Goal: Share content: Share content

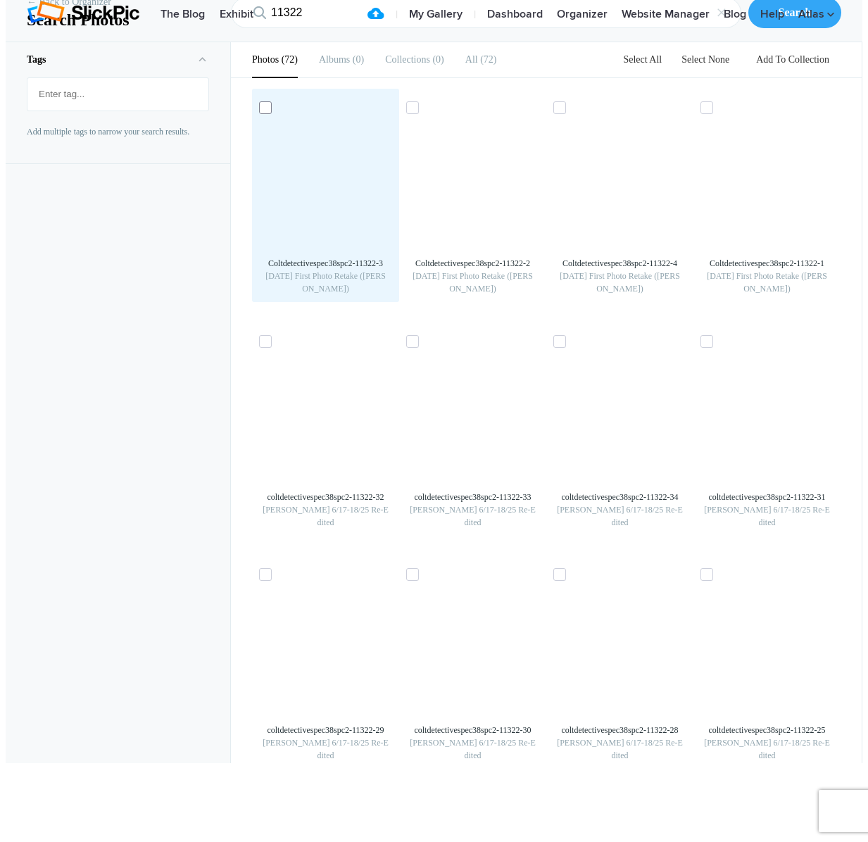
click at [261, 111] on icon at bounding box center [265, 107] width 8 height 7
click at [262, 111] on input "checkbox" at bounding box center [266, 106] width 9 height 9
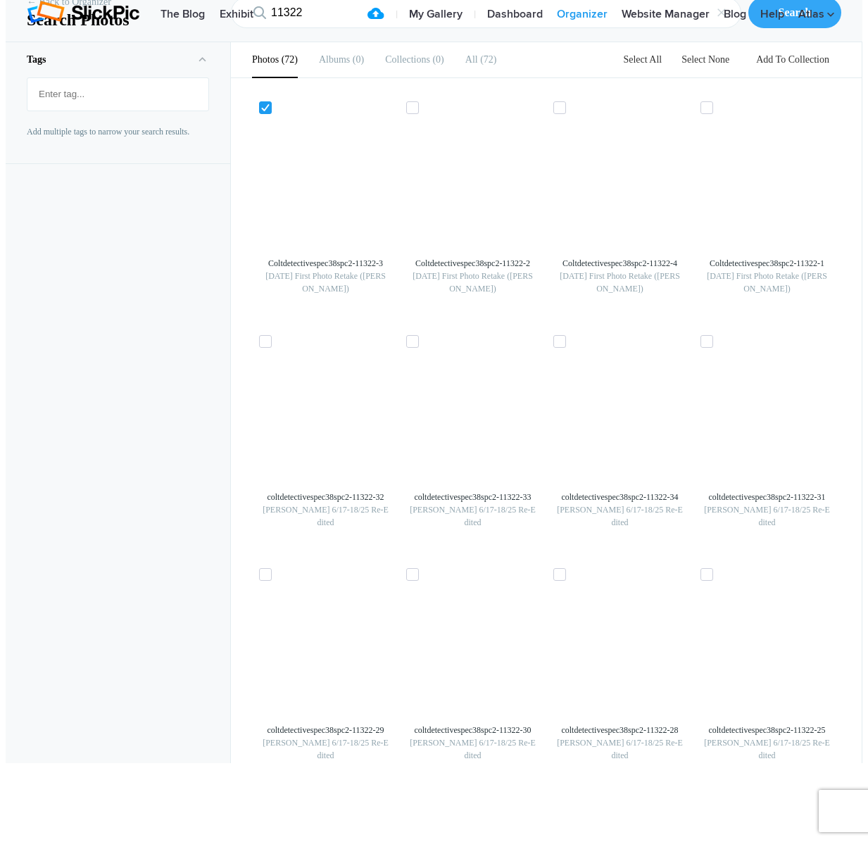
click at [592, 29] on link "Organizer" at bounding box center [582, 15] width 65 height 28
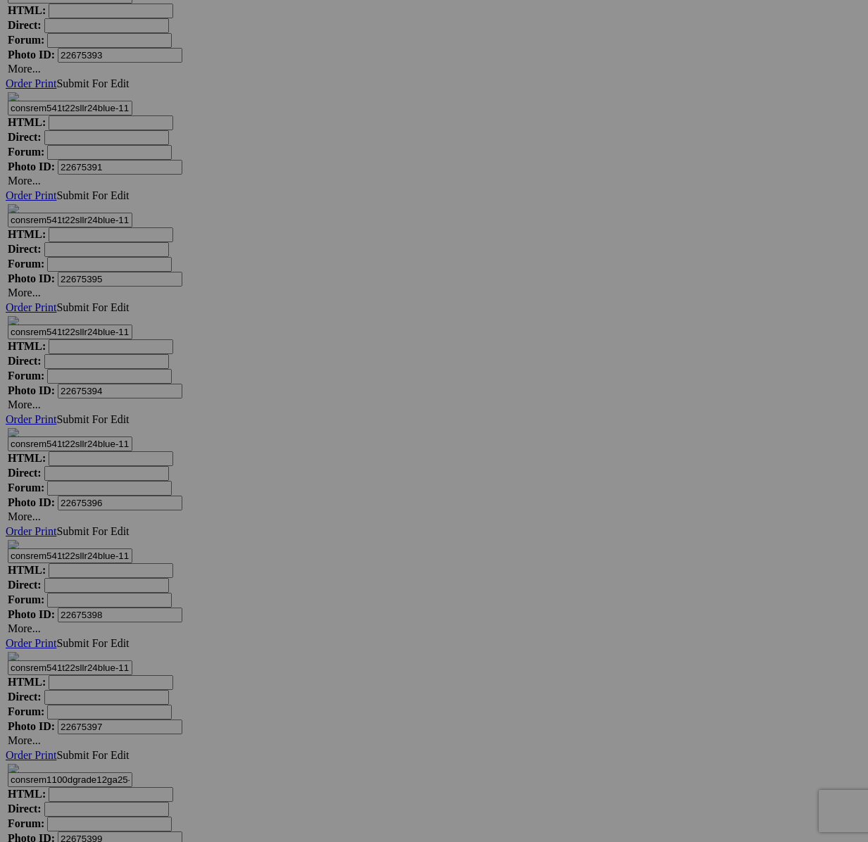
scroll to position [18890, 0]
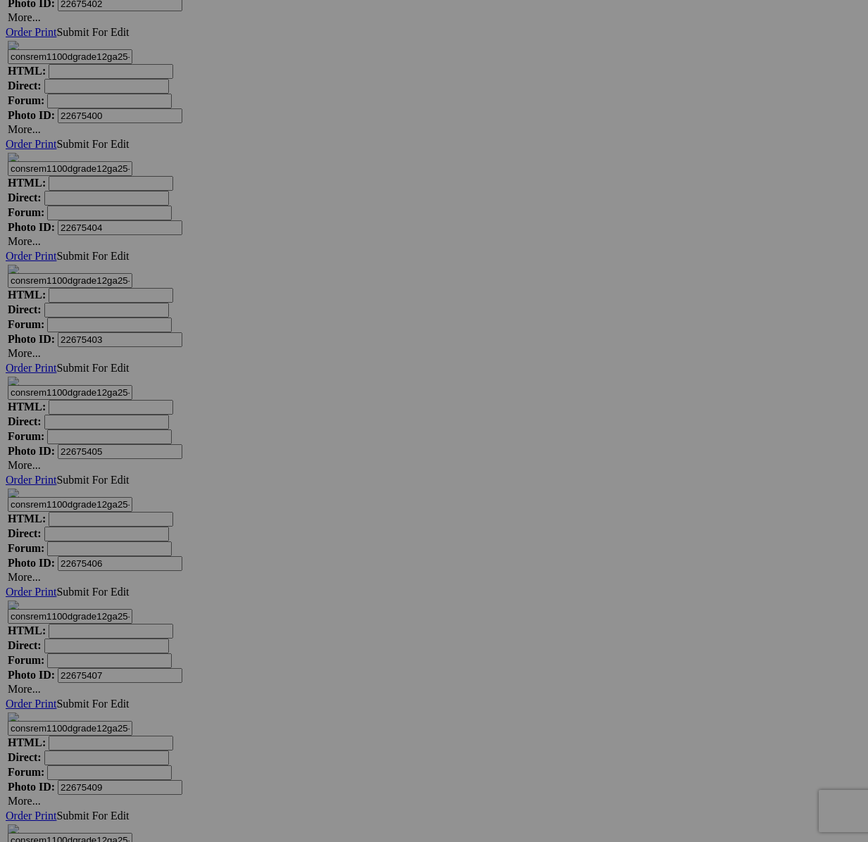
scroll to position [19969, 0]
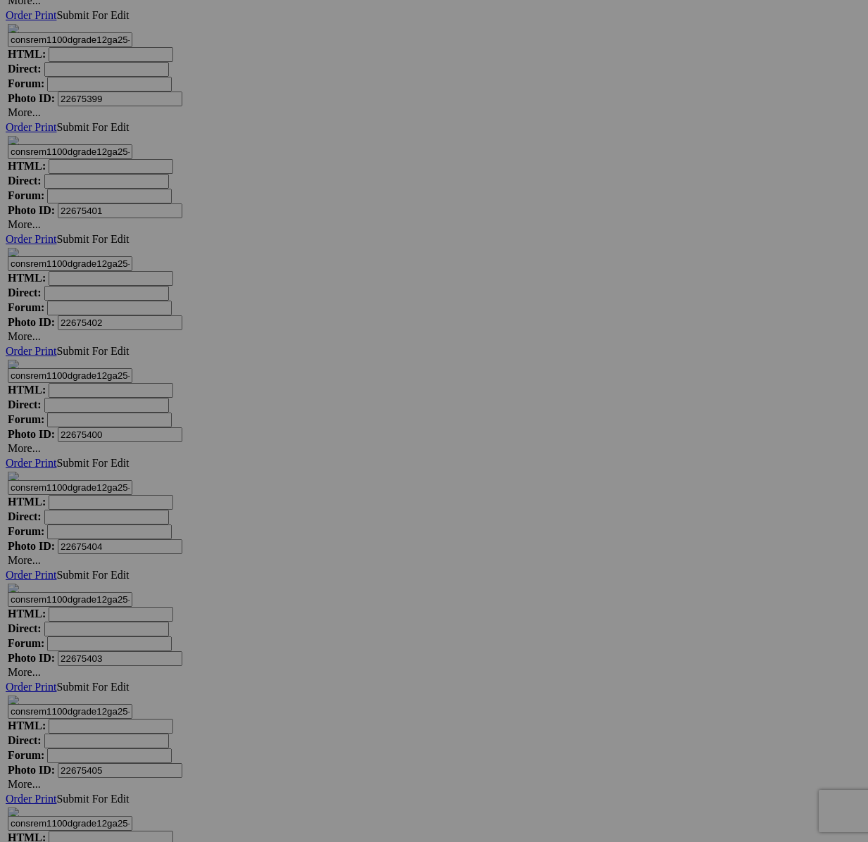
scroll to position [19645, 0]
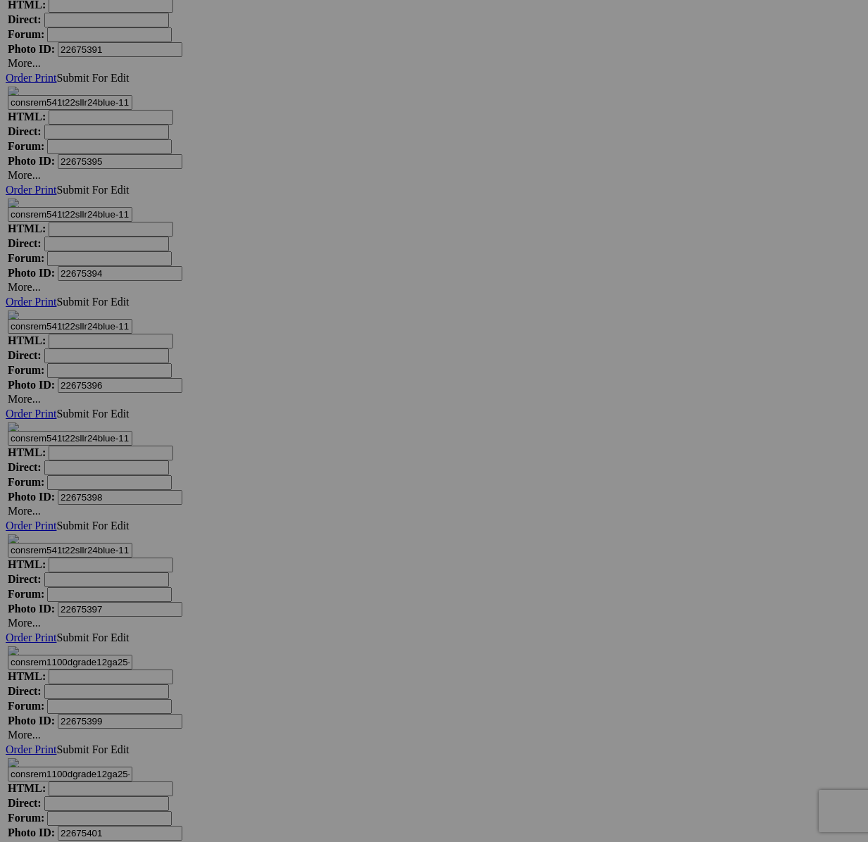
scroll to position [18764, 0]
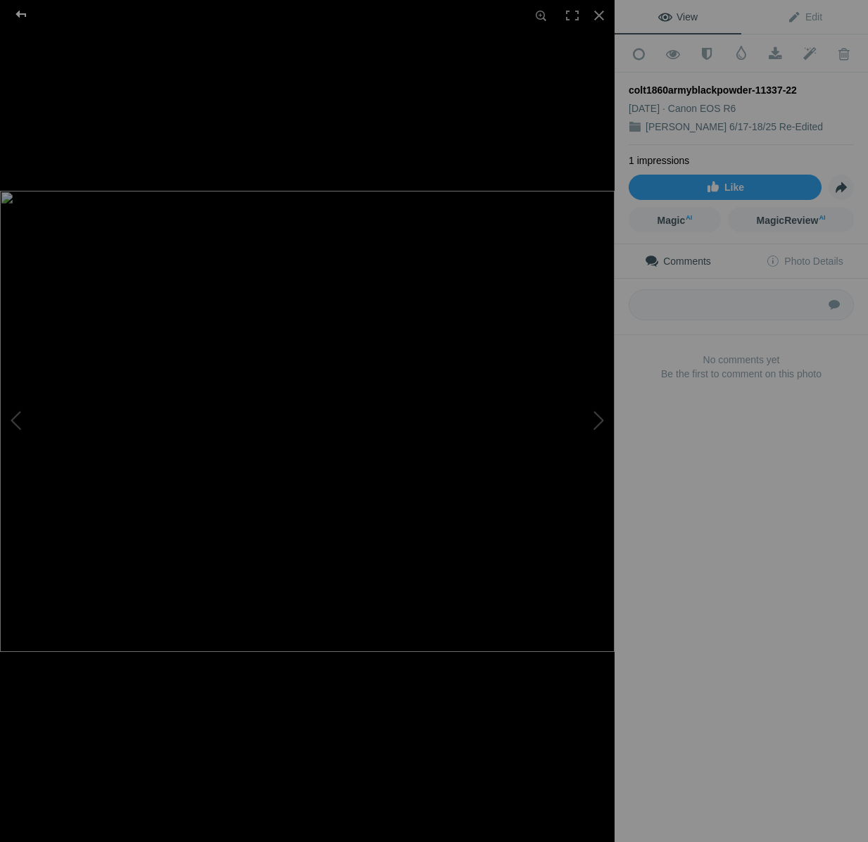
click at [27, 16] on div at bounding box center [21, 14] width 51 height 28
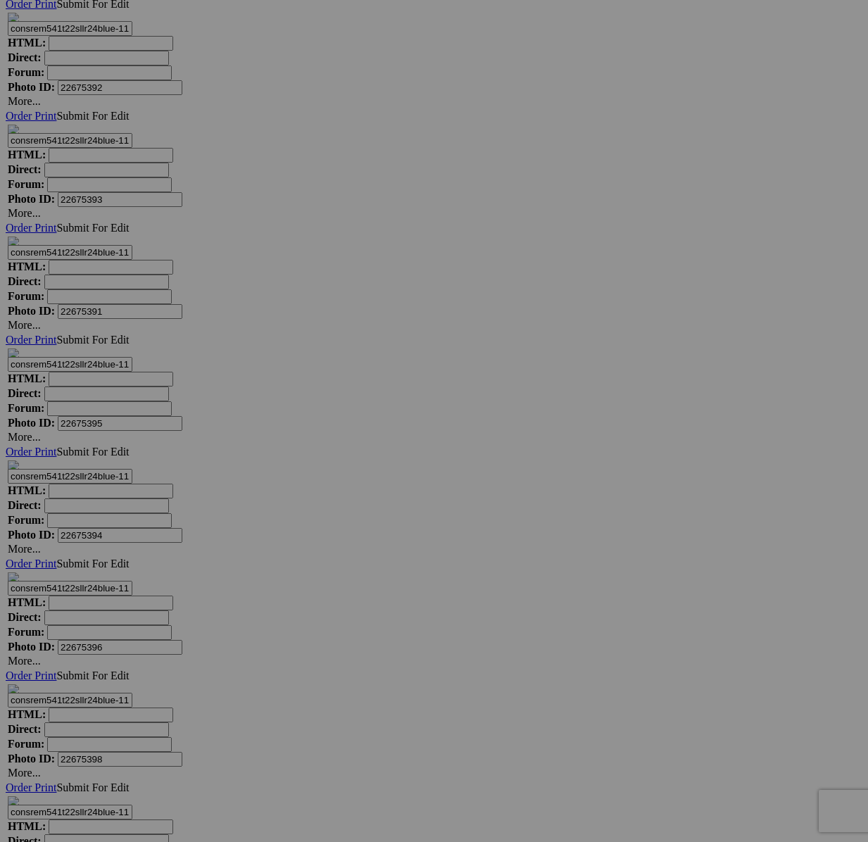
type textarea "<!-- SlickPic.com image hosting. HTML Bulk Share code Starts Here --> <div styl…"
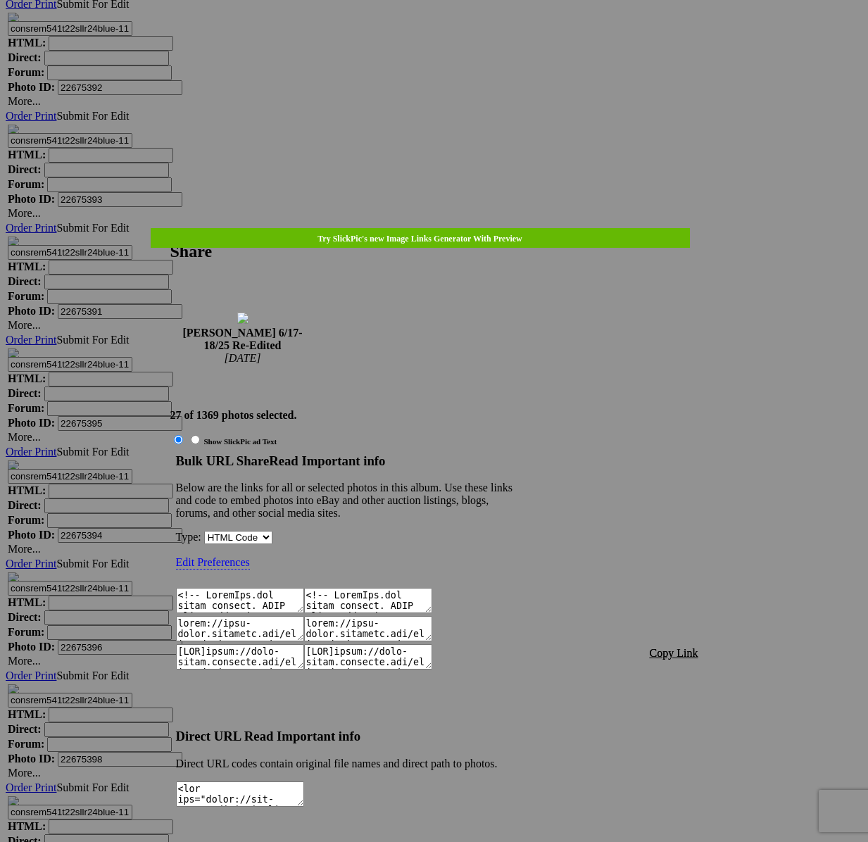
click at [682, 647] on span "Copy Link" at bounding box center [673, 653] width 49 height 12
click link
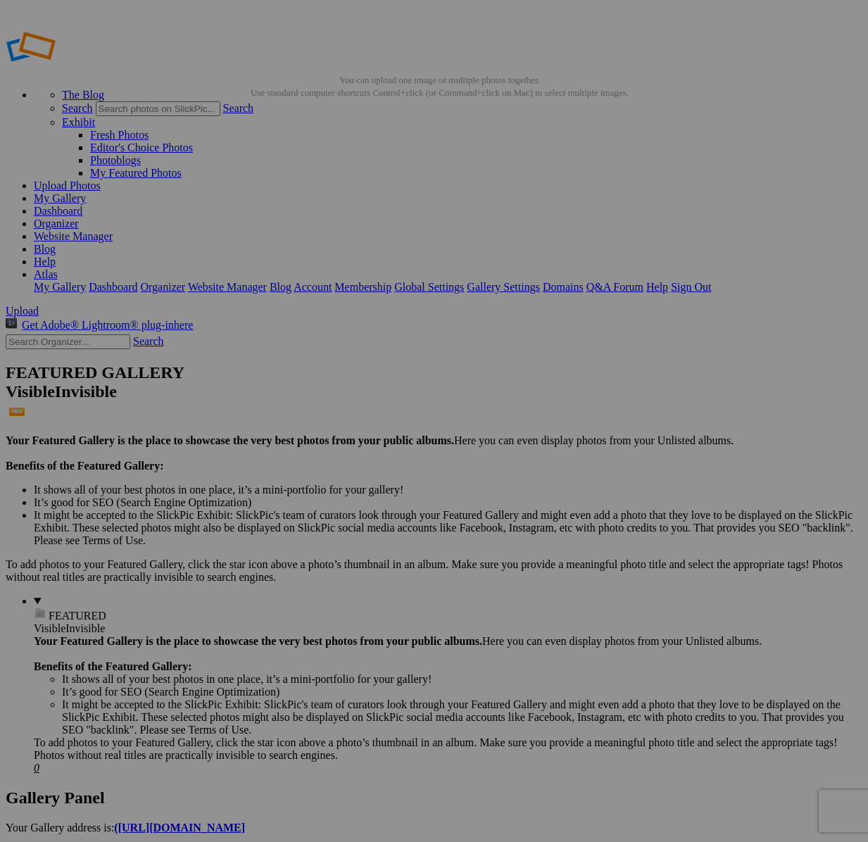
type textarea "<!-- [DOMAIN_NAME] image hosting. HTML Bulk Share code Starts Here --> <div sty…"
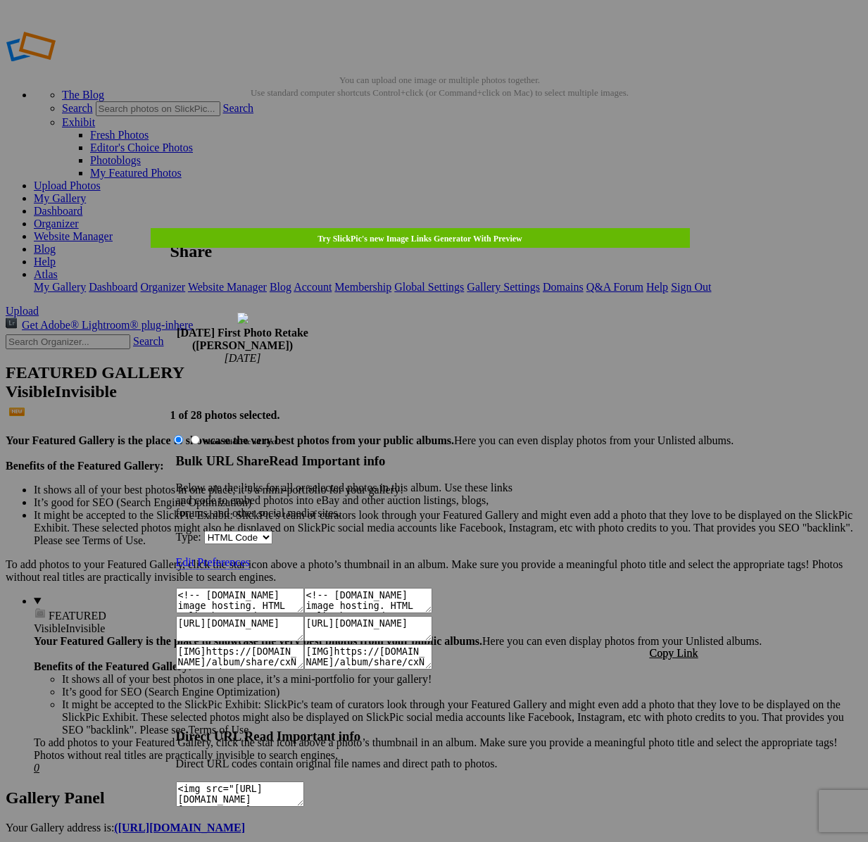
click at [682, 647] on span "Copy Link" at bounding box center [673, 653] width 49 height 12
click at [170, 228] on link at bounding box center [170, 228] width 0 height 0
